Goal: Book appointment/travel/reservation

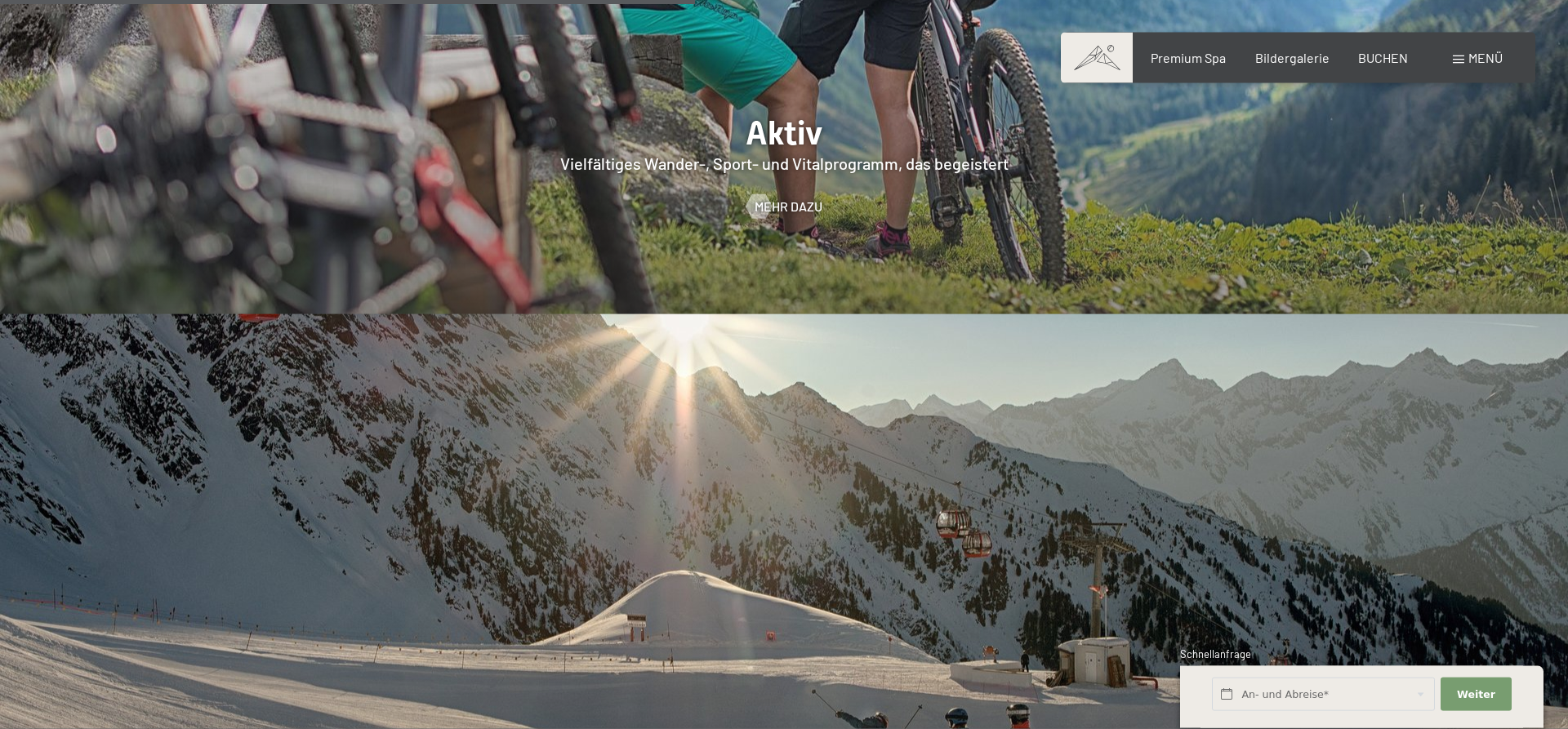
scroll to position [4082, 0]
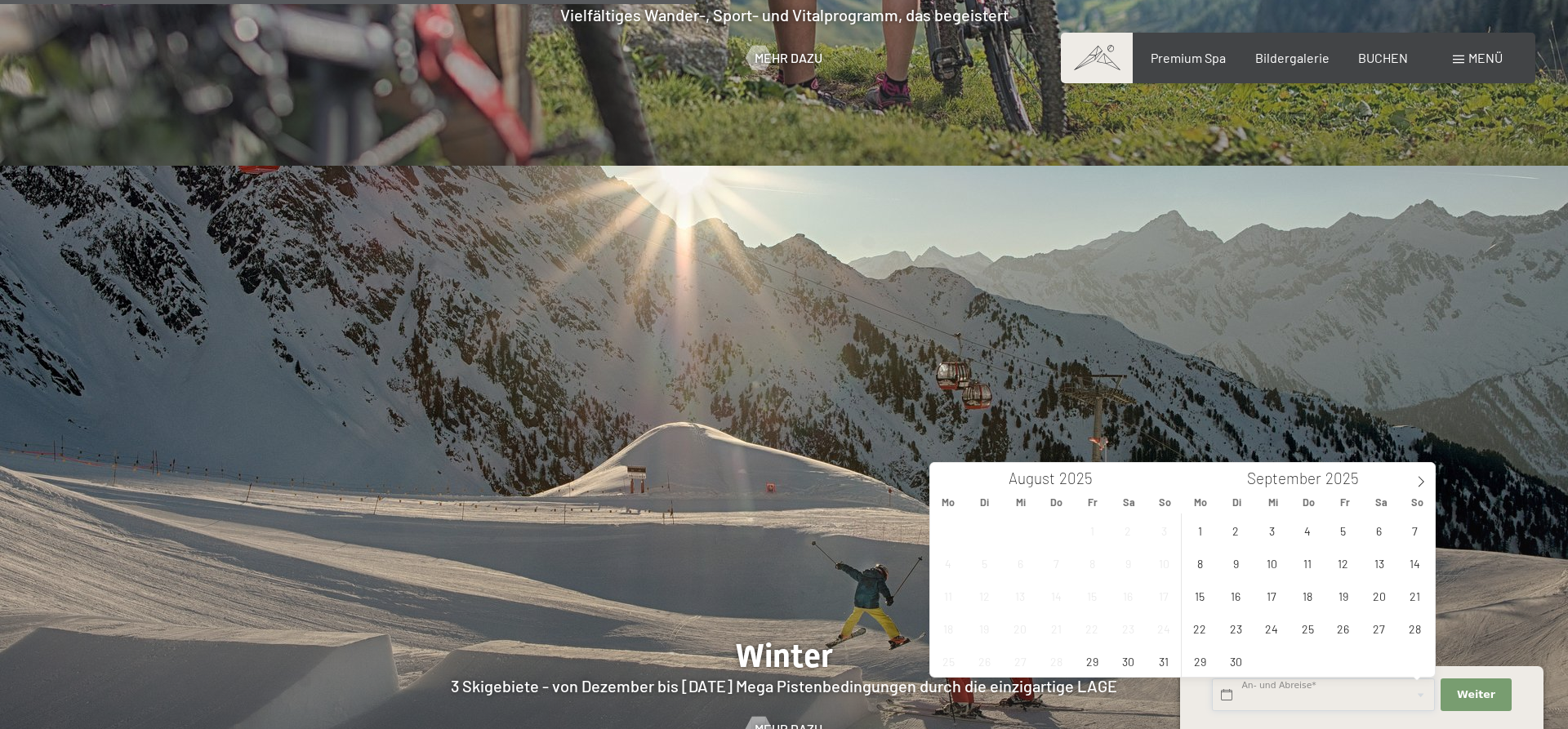
click at [1356, 691] on input "text" at bounding box center [1323, 695] width 223 height 33
click at [1272, 533] on span "3" at bounding box center [1272, 531] width 32 height 32
click at [1203, 566] on span "8" at bounding box center [1200, 563] width 32 height 32
type input "Mi. 03.09.2025 - Mo. 08.09.2025"
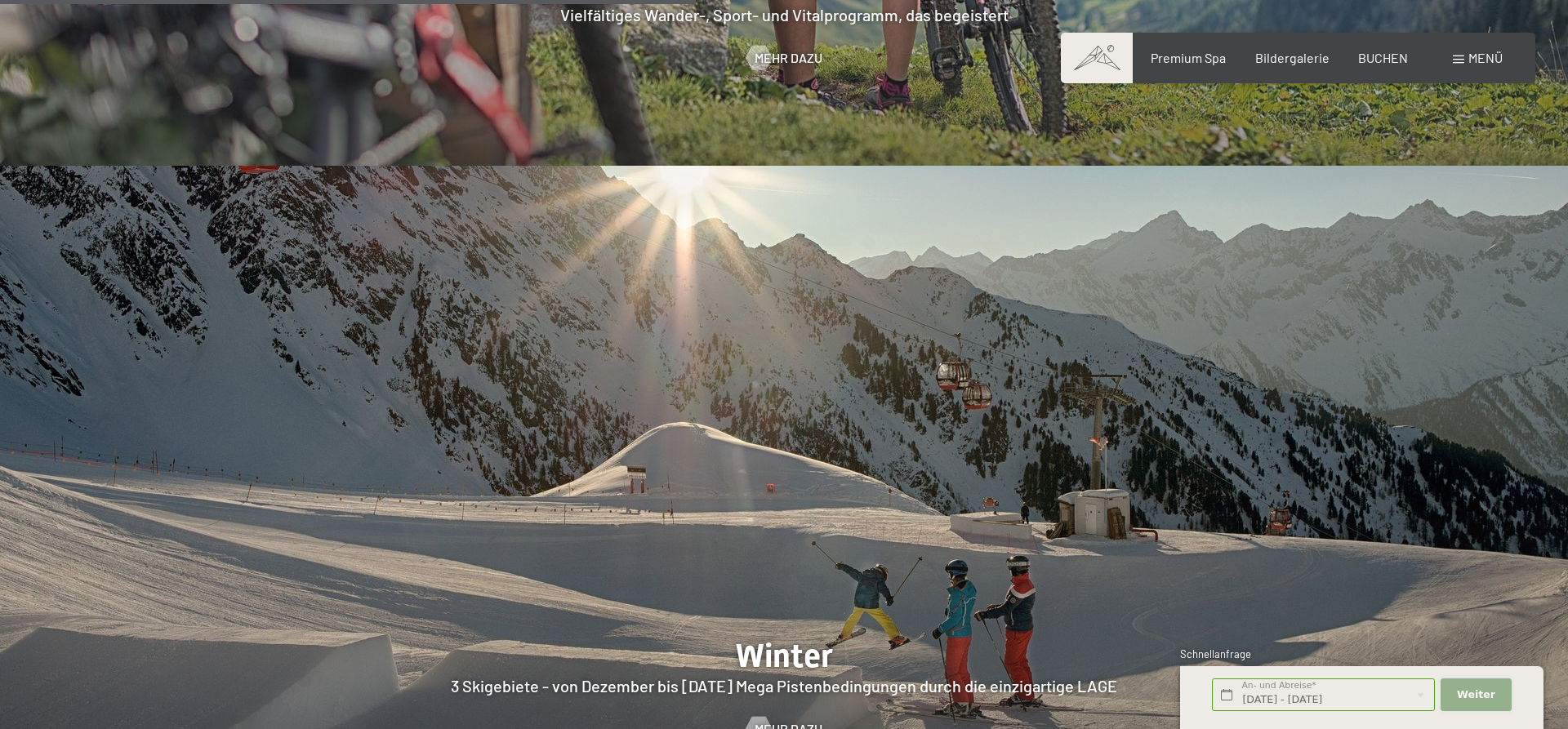
click at [1469, 695] on span "Weiter" at bounding box center [1475, 695] width 39 height 15
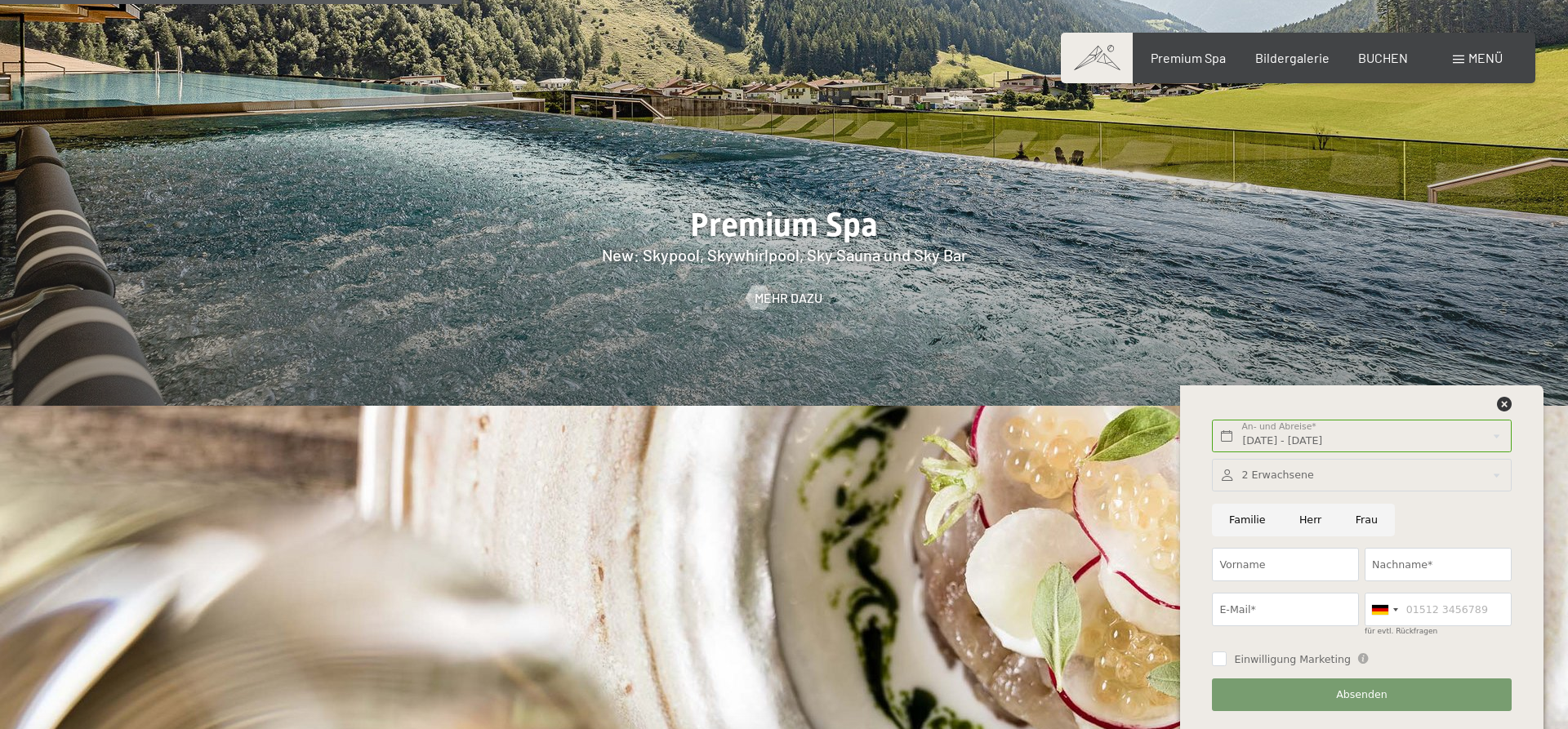
scroll to position [2083, 0]
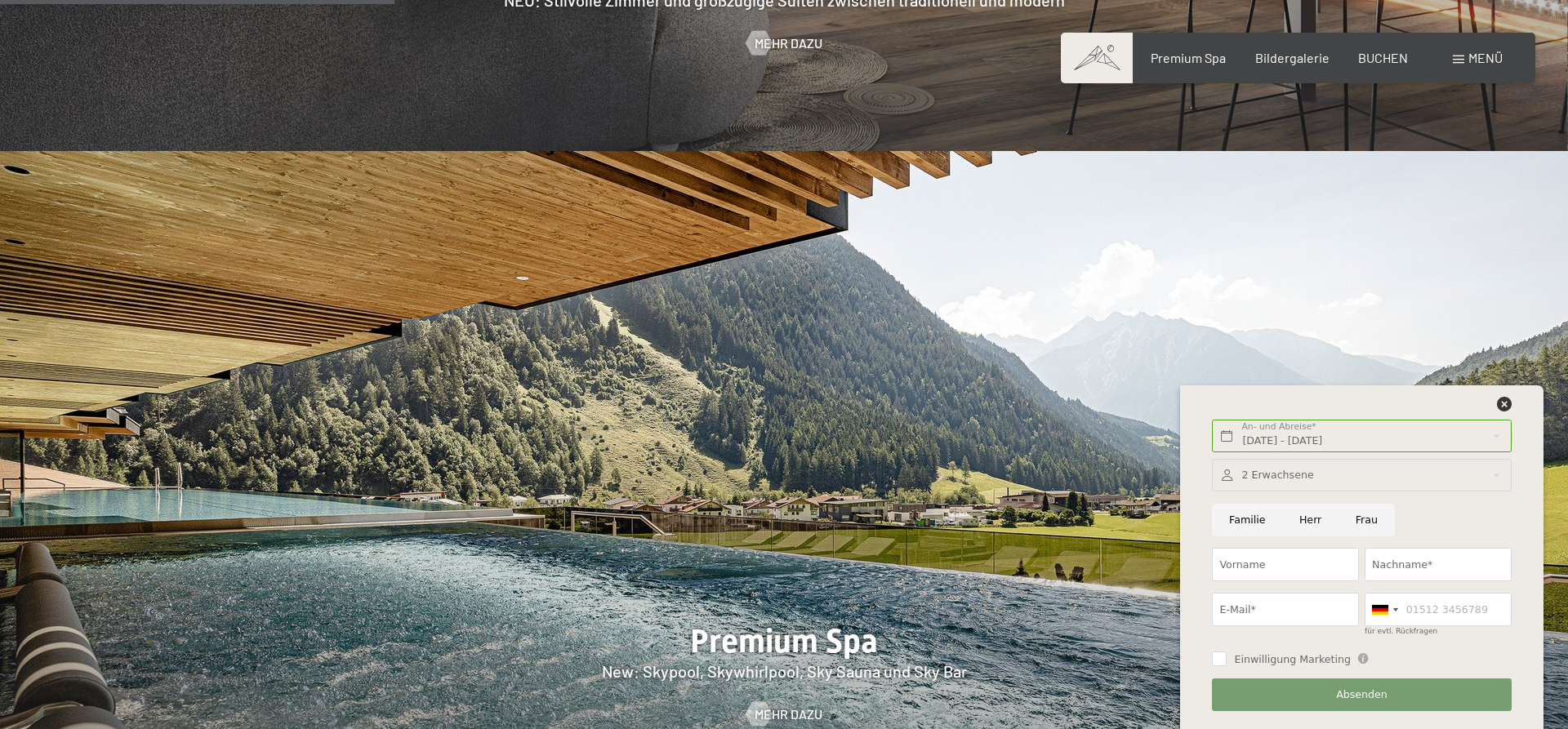
click at [1485, 64] on span "Menü" at bounding box center [1485, 58] width 34 height 15
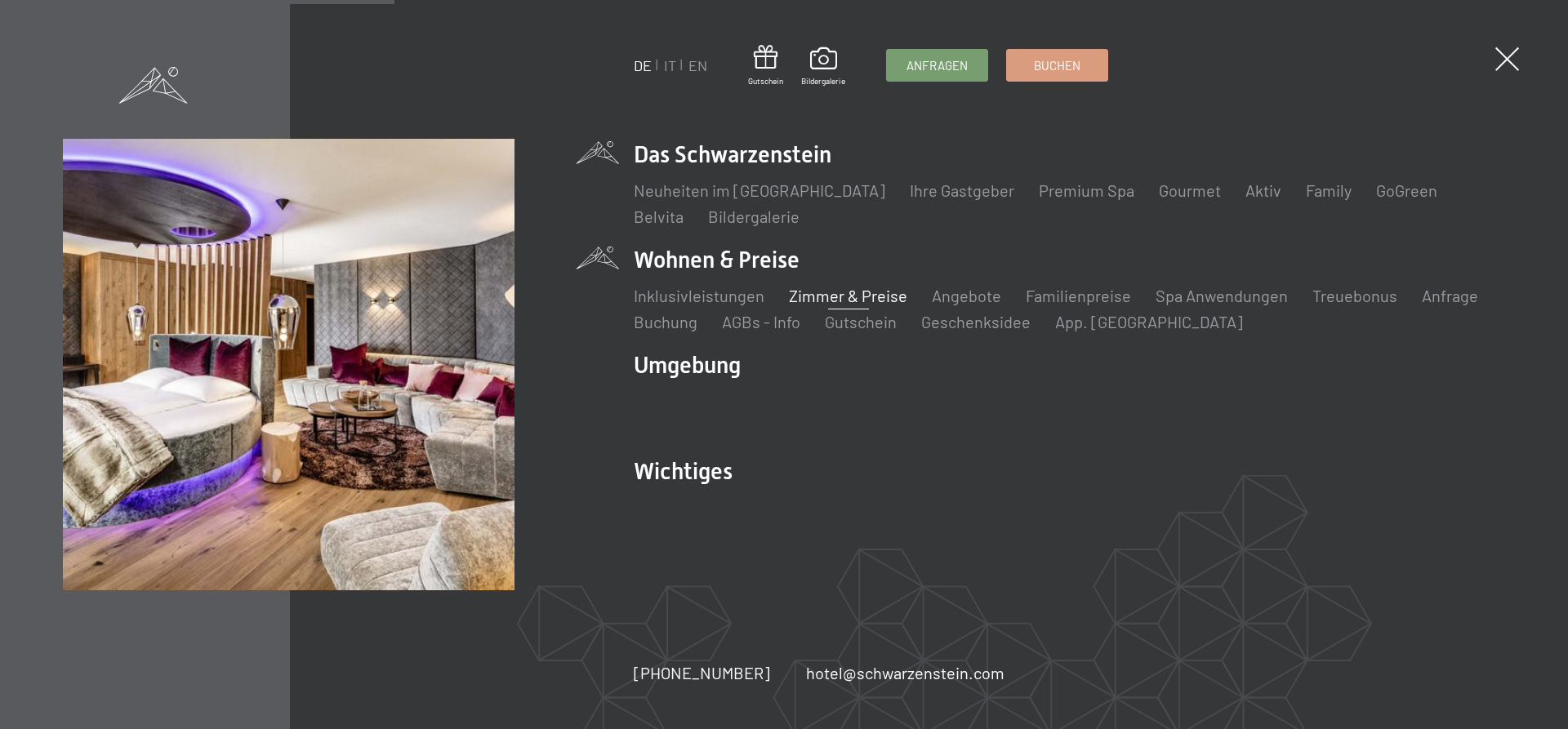
click at [839, 294] on link "Zimmer & Preise" at bounding box center [847, 295] width 118 height 20
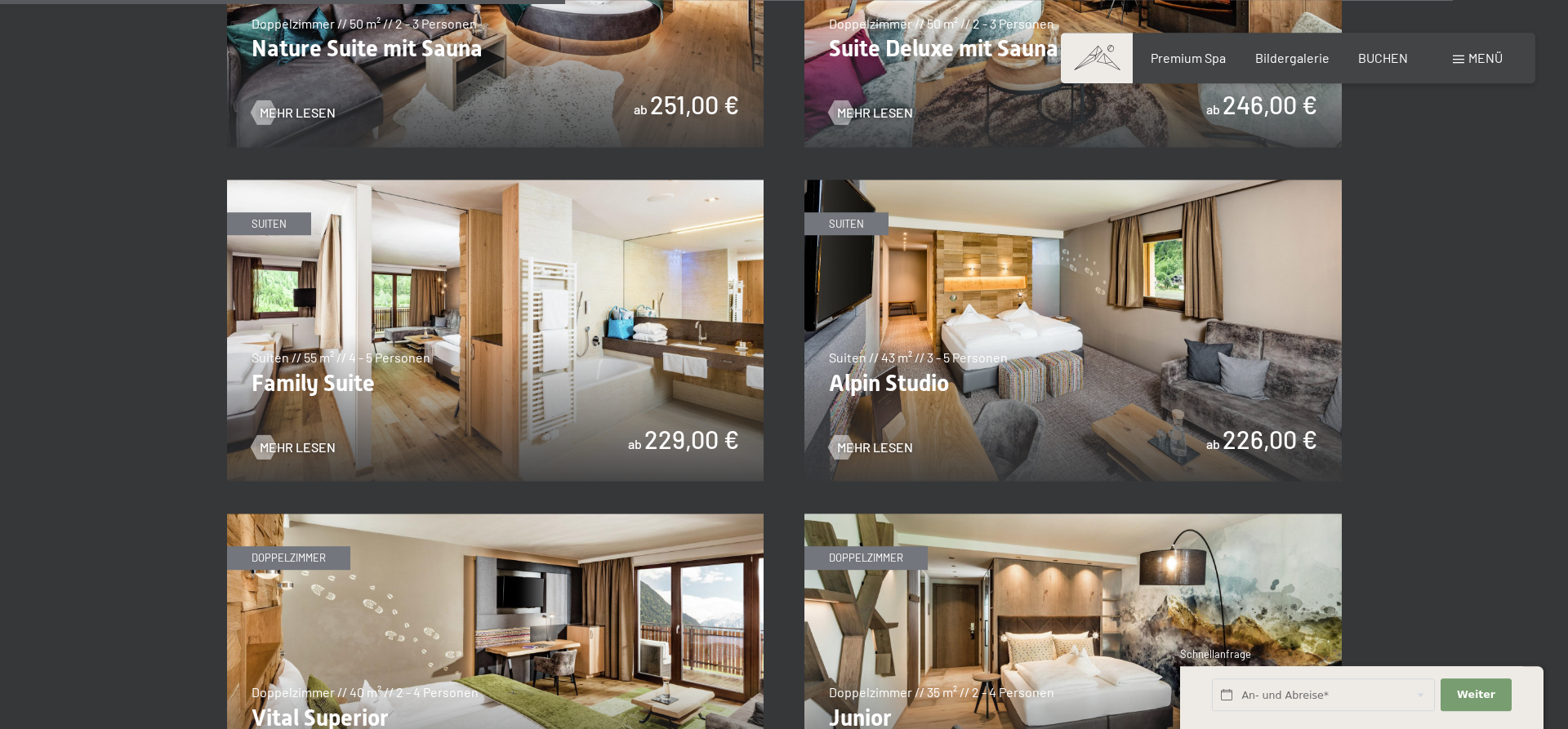
scroll to position [1916, 0]
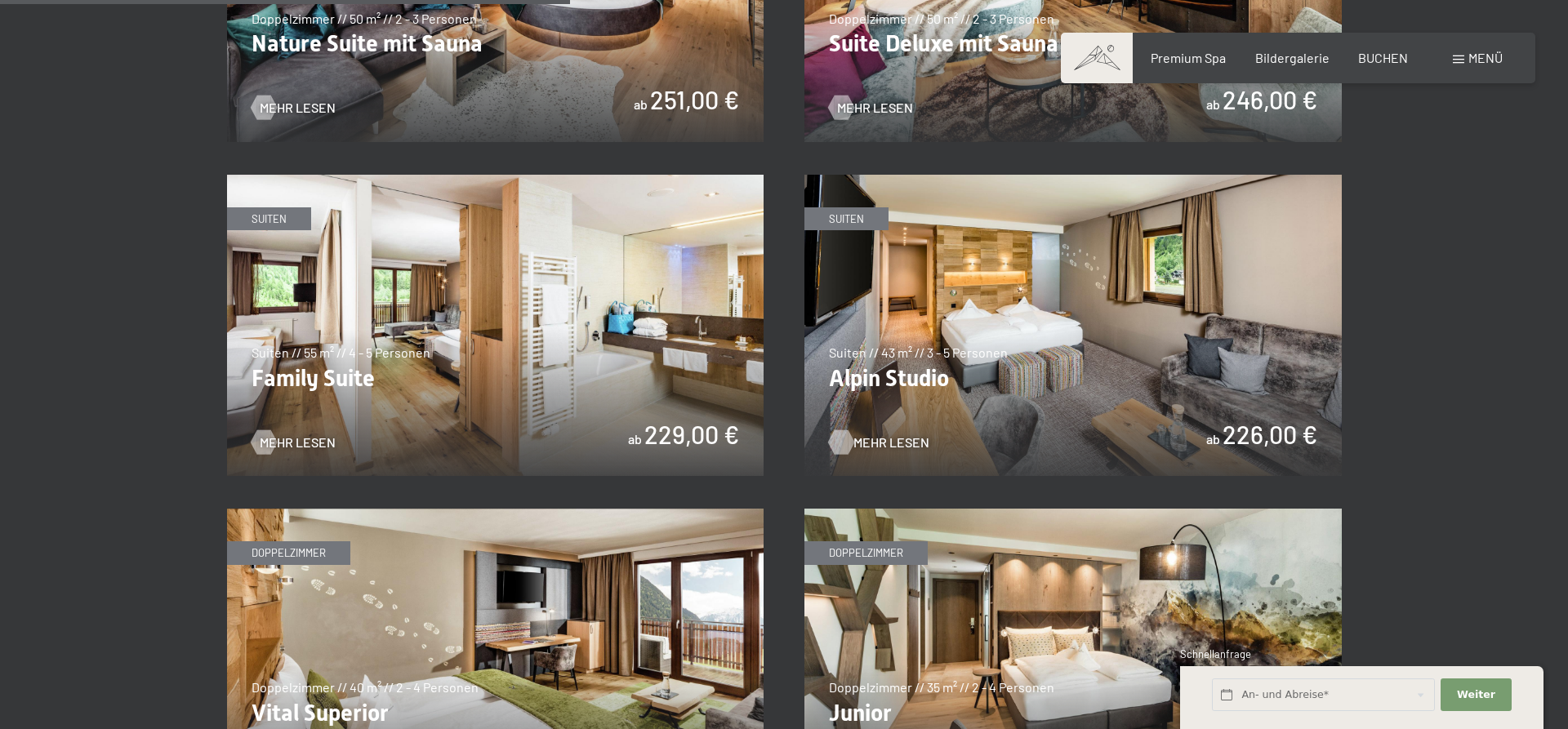
click at [892, 440] on span "Mehr Lesen" at bounding box center [891, 442] width 76 height 18
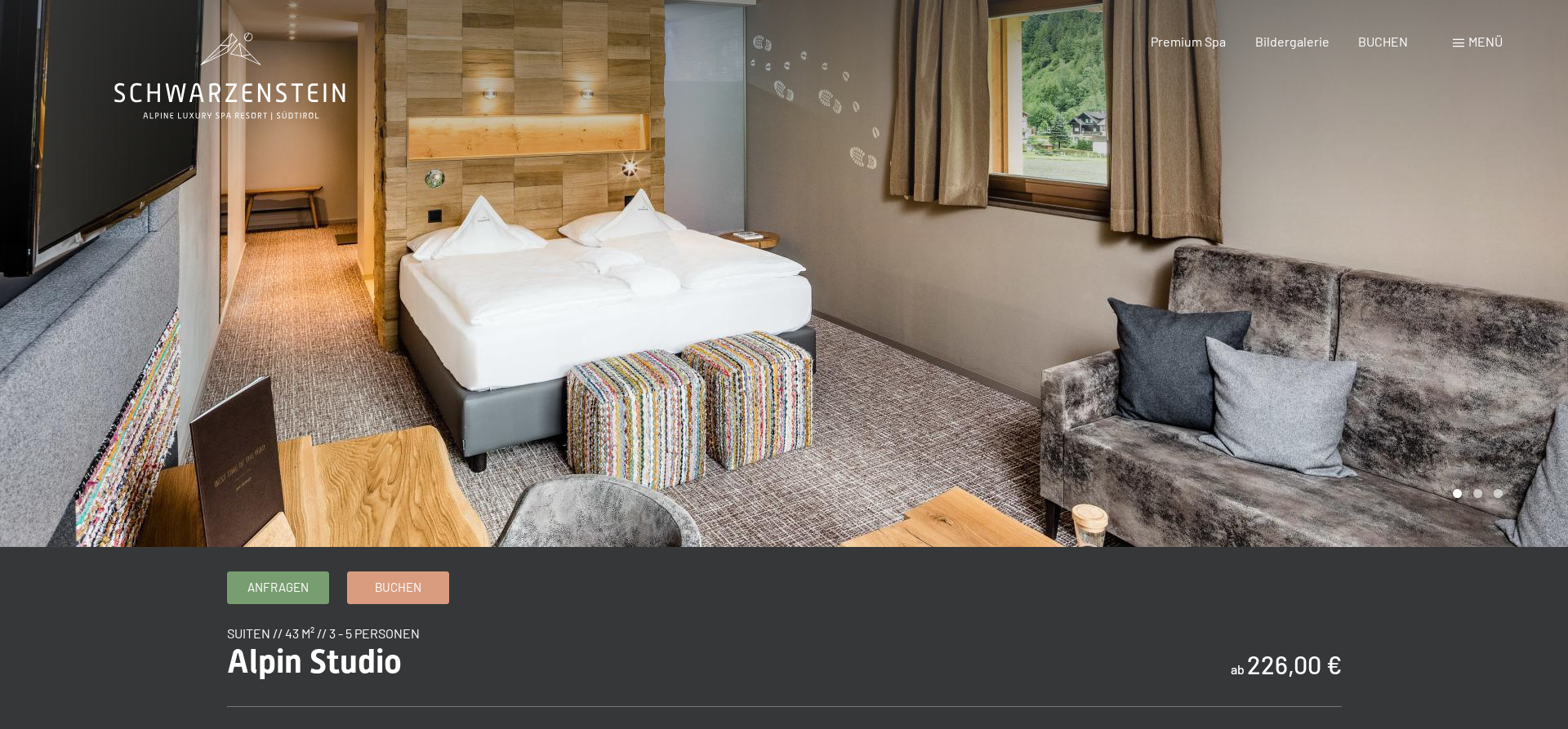
click at [928, 376] on div at bounding box center [1175, 274] width 784 height 547
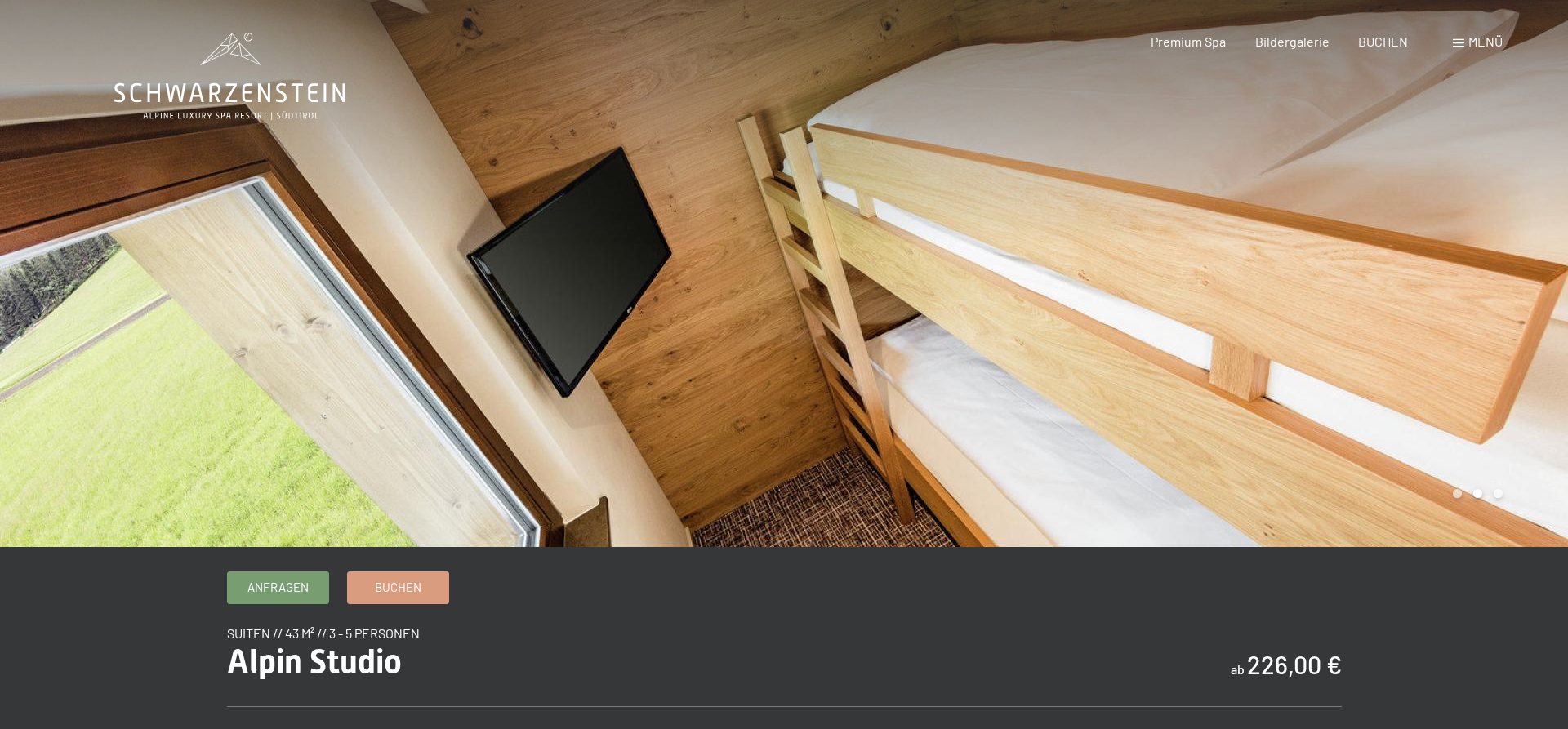
click at [928, 376] on div at bounding box center [1175, 274] width 784 height 547
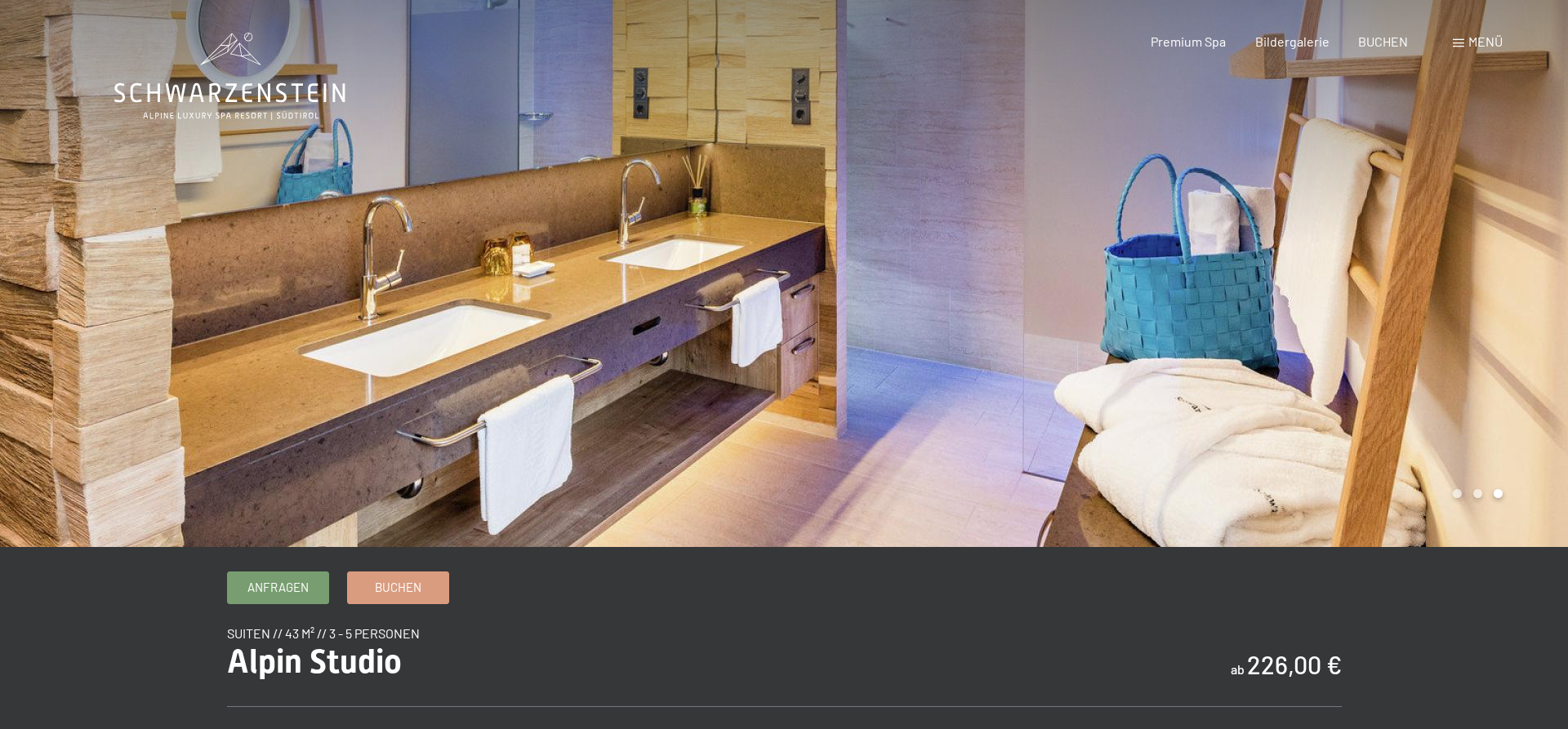
click at [928, 376] on div at bounding box center [1175, 274] width 784 height 547
